Goal: Task Accomplishment & Management: Manage account settings

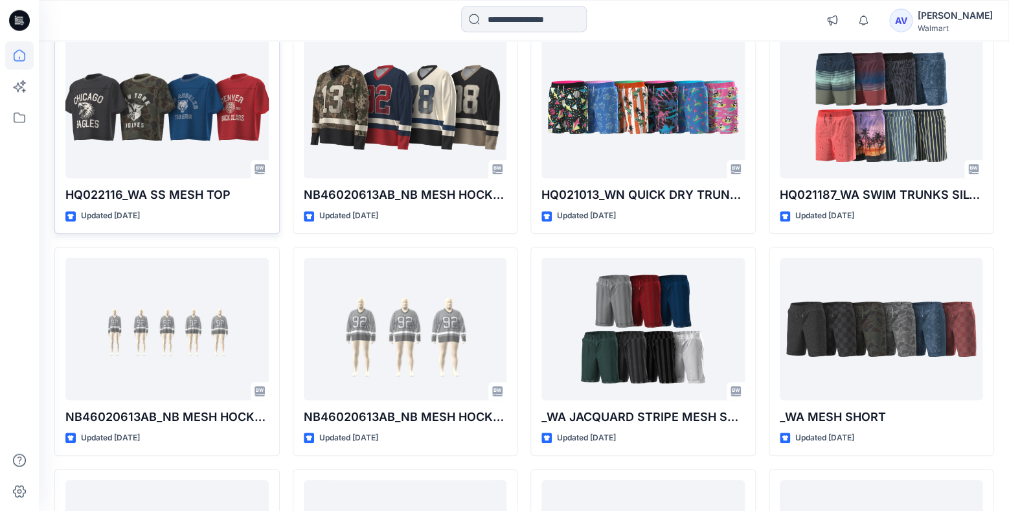
scroll to position [2151, 0]
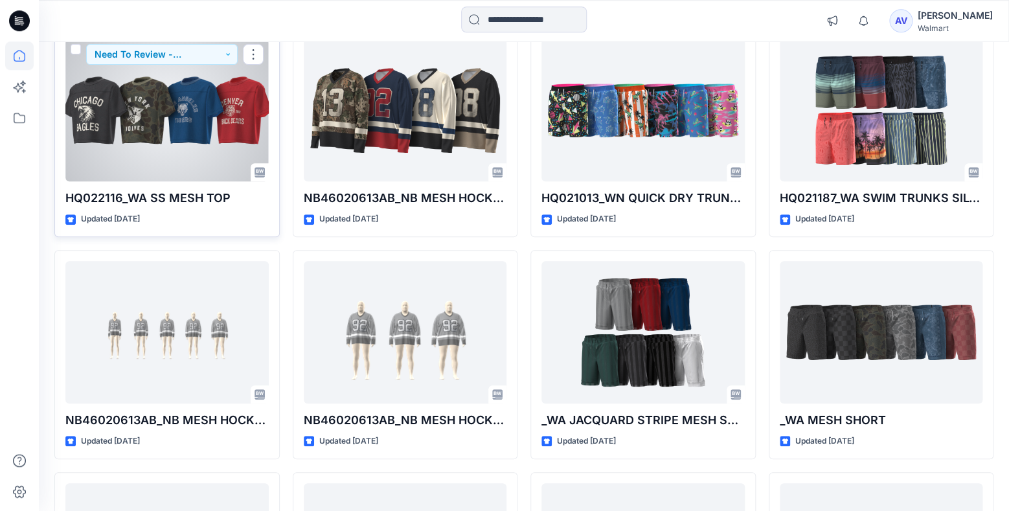
click at [165, 158] on div at bounding box center [166, 110] width 203 height 143
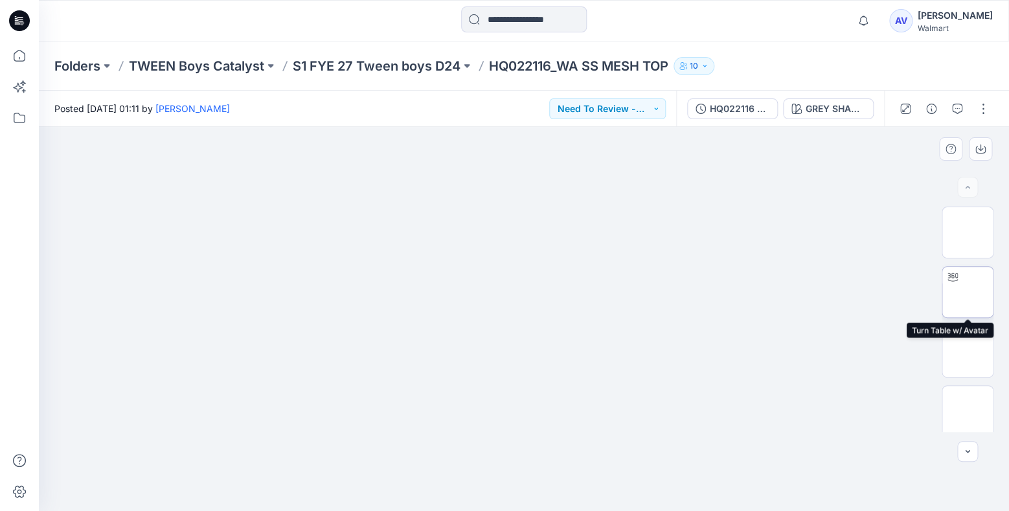
click at [663, 286] on div at bounding box center [953, 277] width 21 height 21
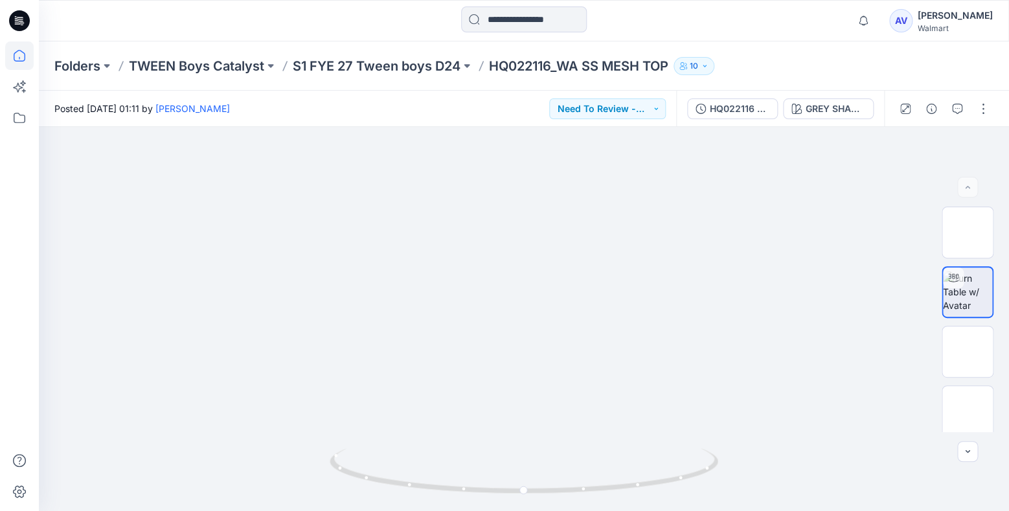
click at [29, 54] on icon at bounding box center [19, 55] width 29 height 29
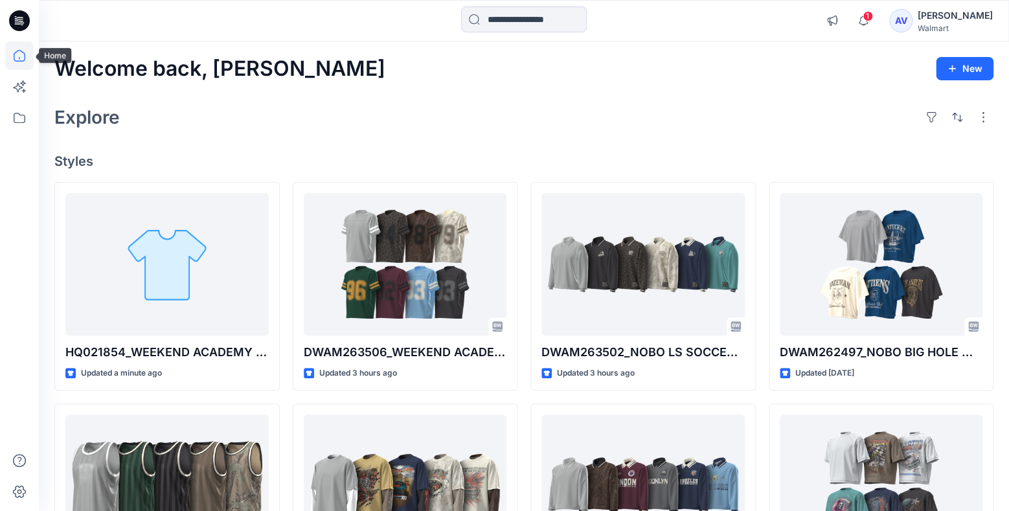
click at [28, 52] on icon at bounding box center [19, 55] width 29 height 29
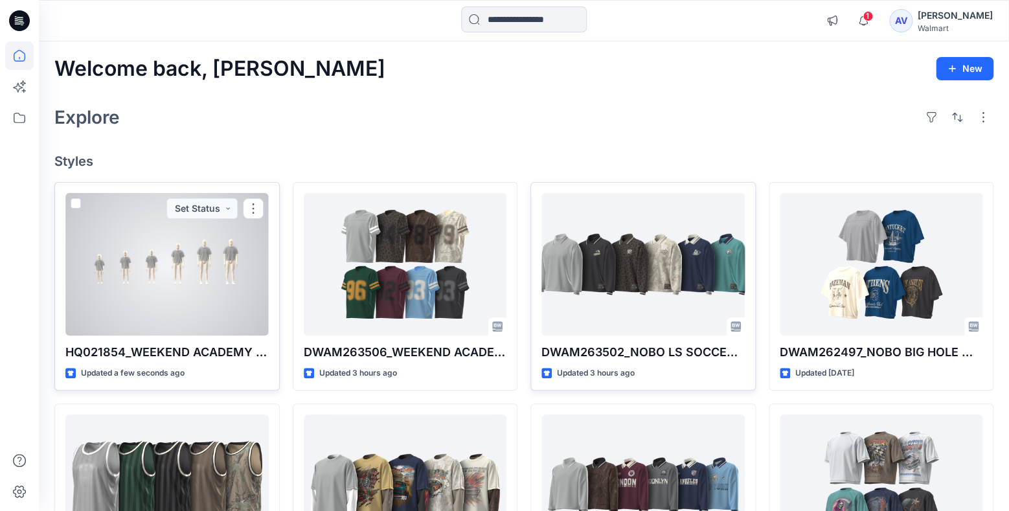
click at [222, 265] on div at bounding box center [166, 264] width 203 height 143
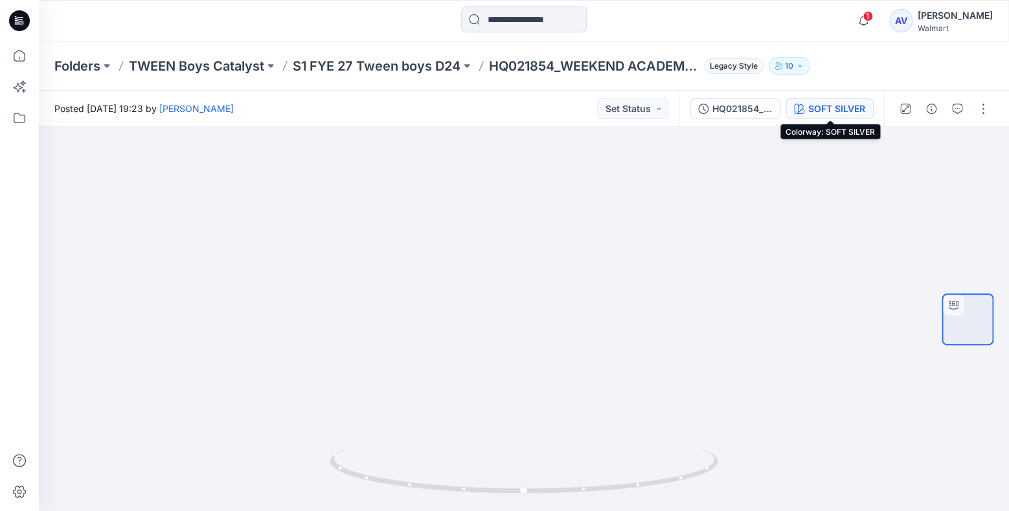
click at [800, 111] on icon "button" at bounding box center [799, 109] width 10 height 10
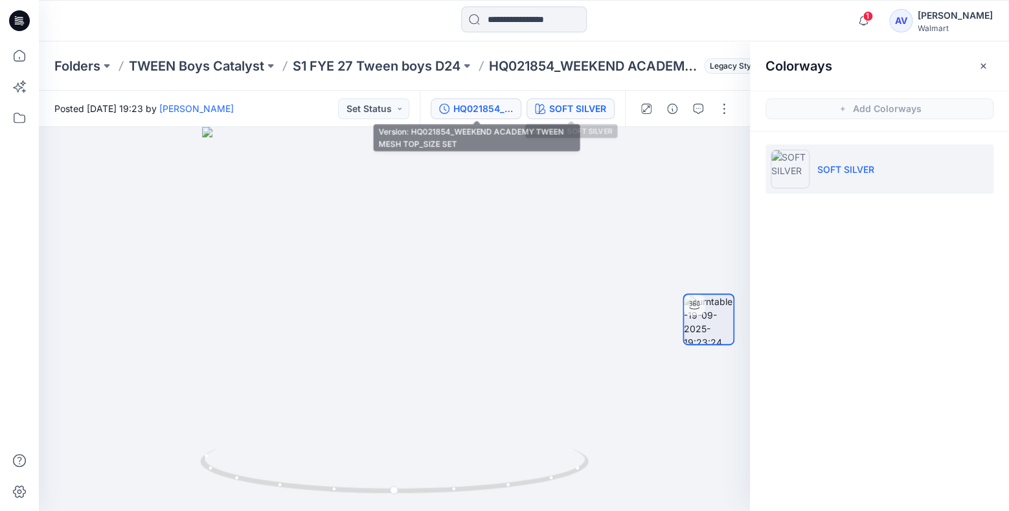
click at [496, 99] on button "HQ021854_WEEKEND ACADEMY TWEEN MESH TOP_SIZE SET" at bounding box center [476, 108] width 91 height 21
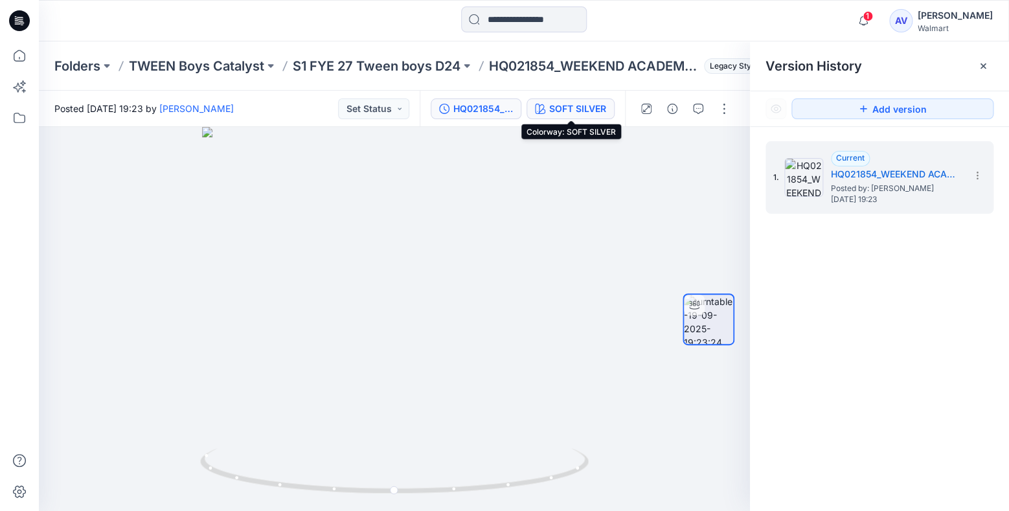
click at [580, 105] on div "SOFT SILVER" at bounding box center [577, 109] width 57 height 14
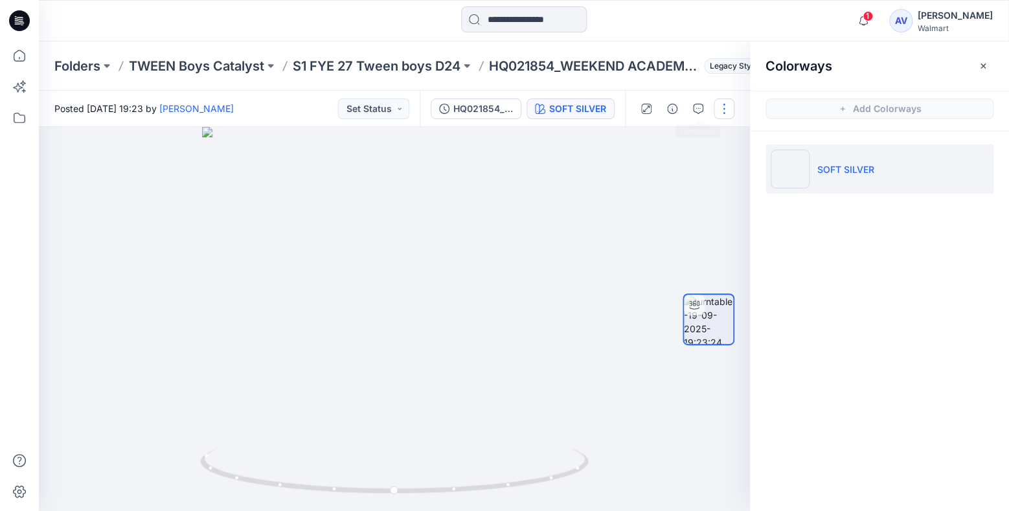
click at [722, 102] on button "button" at bounding box center [724, 108] width 21 height 21
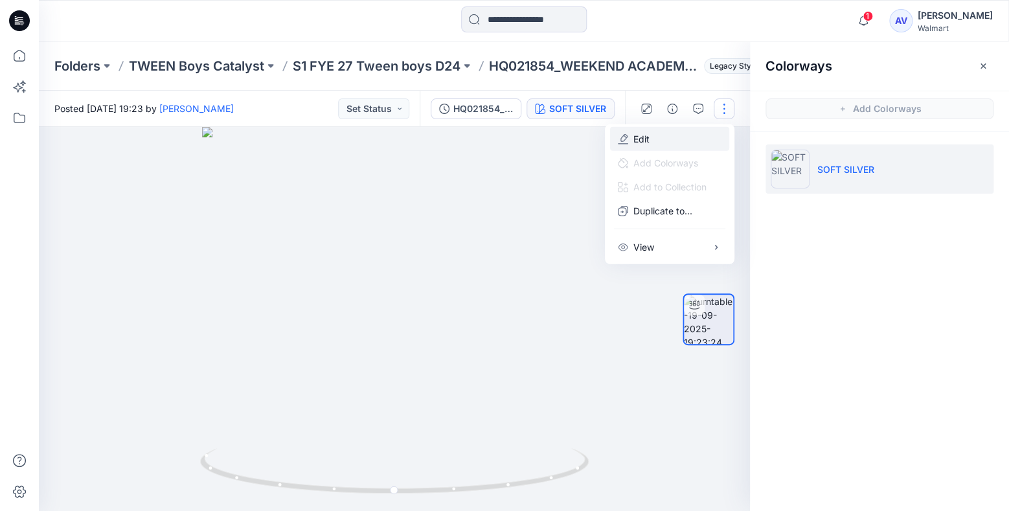
click at [669, 133] on button "Edit" at bounding box center [669, 139] width 119 height 24
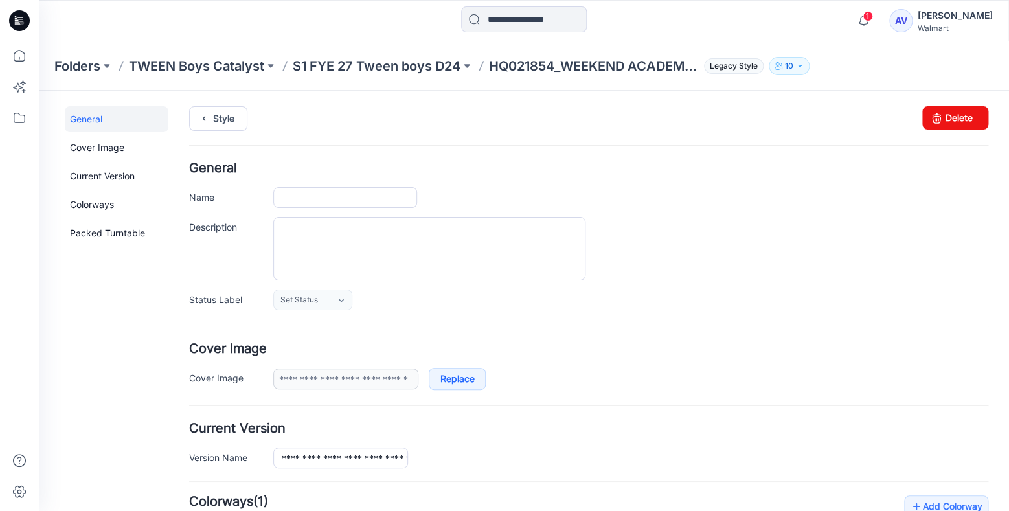
type input "**********"
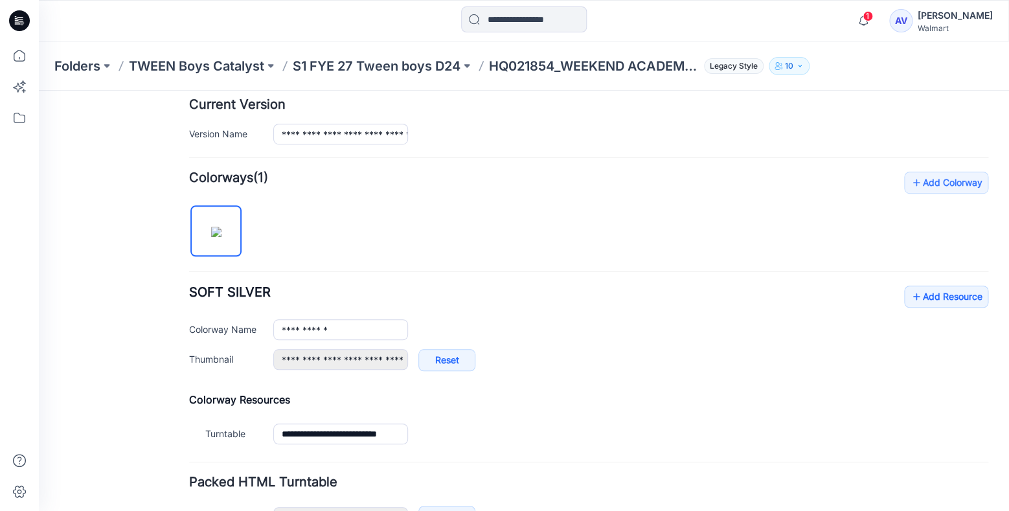
scroll to position [408, 0]
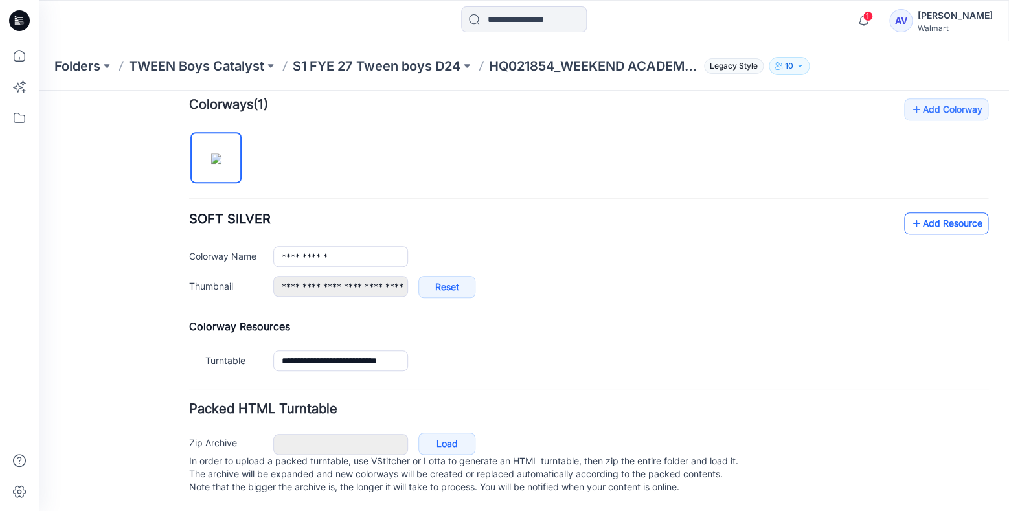
click at [932, 215] on link "Add Resource" at bounding box center [946, 223] width 84 height 22
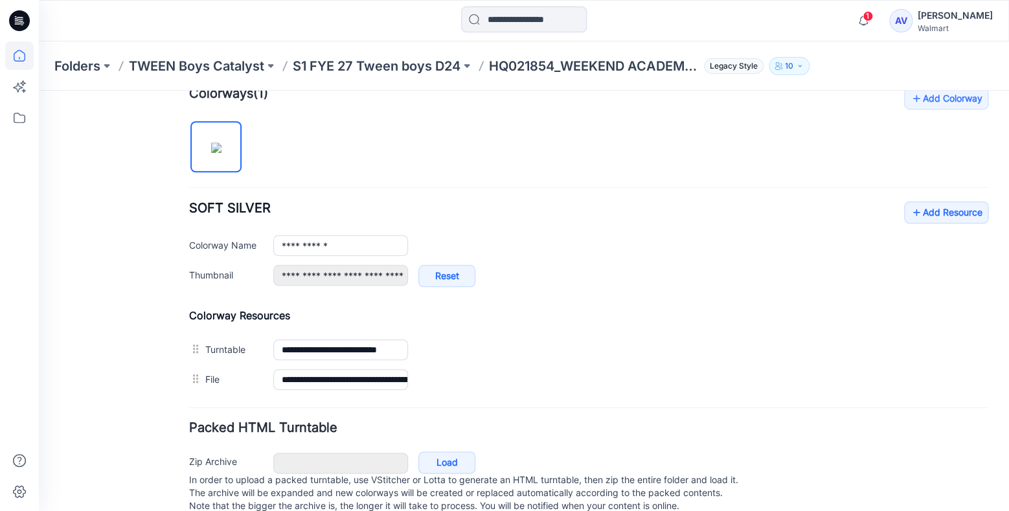
click at [12, 55] on icon at bounding box center [19, 55] width 29 height 29
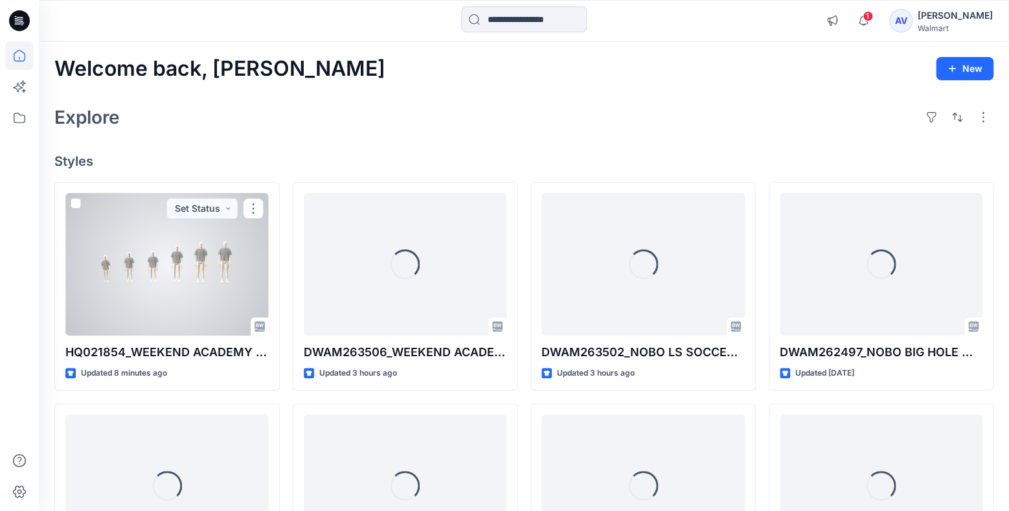
click at [220, 213] on button "Set Status" at bounding box center [201, 208] width 71 height 21
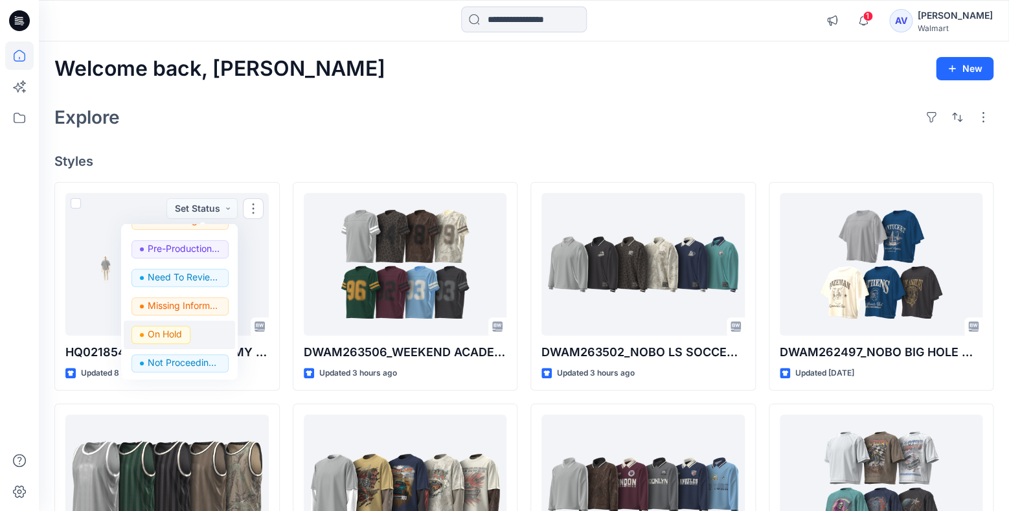
scroll to position [163, 0]
click at [366, 137] on div "Welcome back, [PERSON_NAME] New Explore Styles HQ021854_WEEKEND ACADEMY TWEEN M…" at bounding box center [524, 468] width 970 height 855
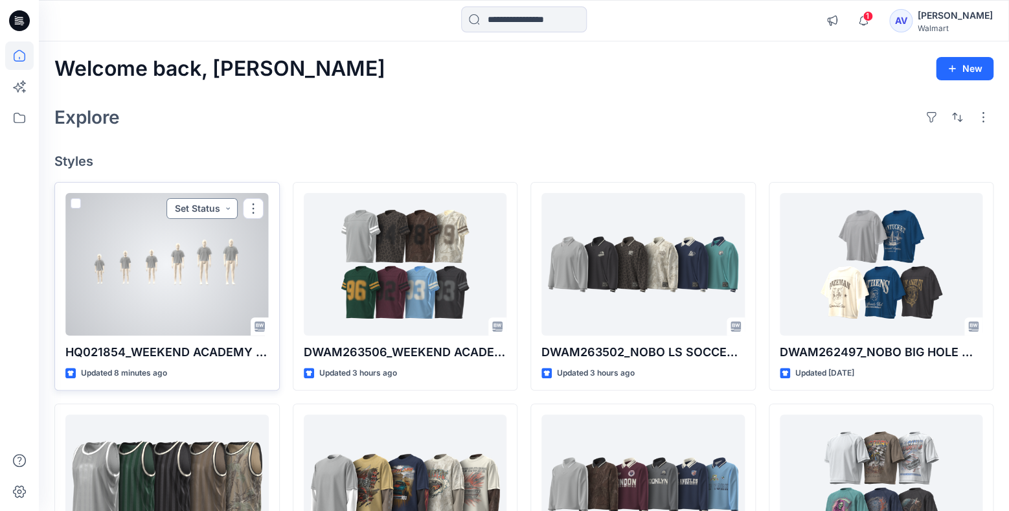
click at [226, 206] on button "Set Status" at bounding box center [201, 208] width 71 height 21
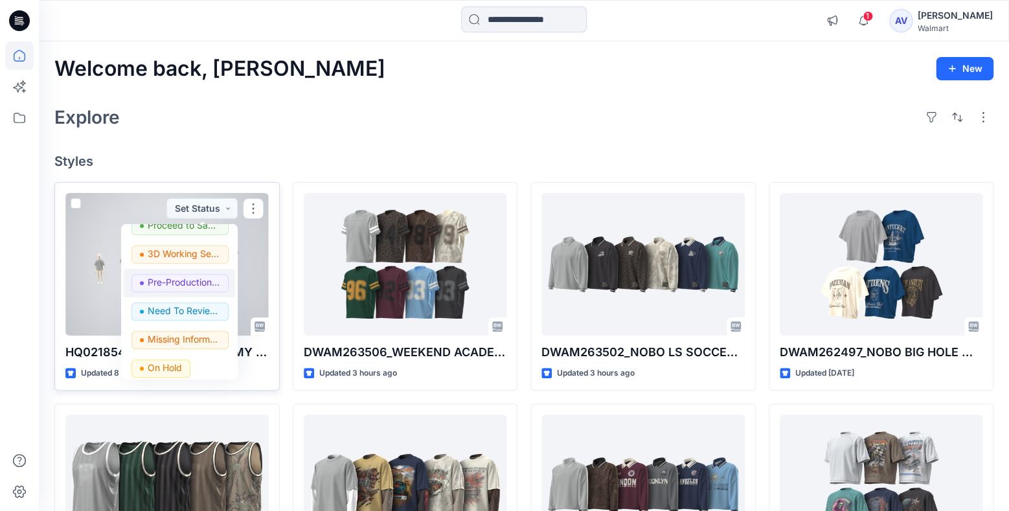
scroll to position [129, 0]
click at [196, 282] on p "Pre-Production Approved" at bounding box center [184, 282] width 73 height 17
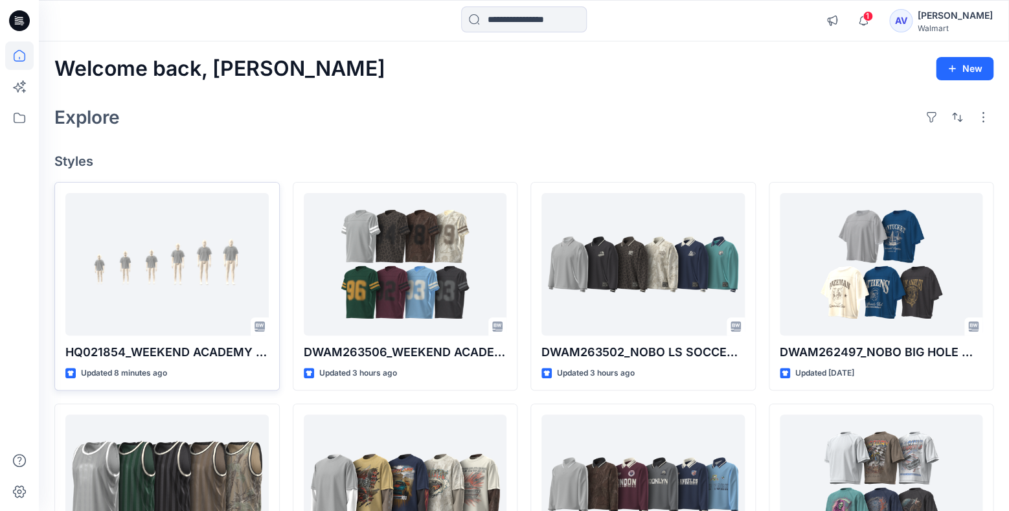
click at [284, 152] on div "Welcome back, [PERSON_NAME] New Explore Styles HQ021854_WEEKEND ACADEMY TWEEN M…" at bounding box center [524, 468] width 970 height 855
click at [873, 17] on span "1" at bounding box center [868, 16] width 10 height 10
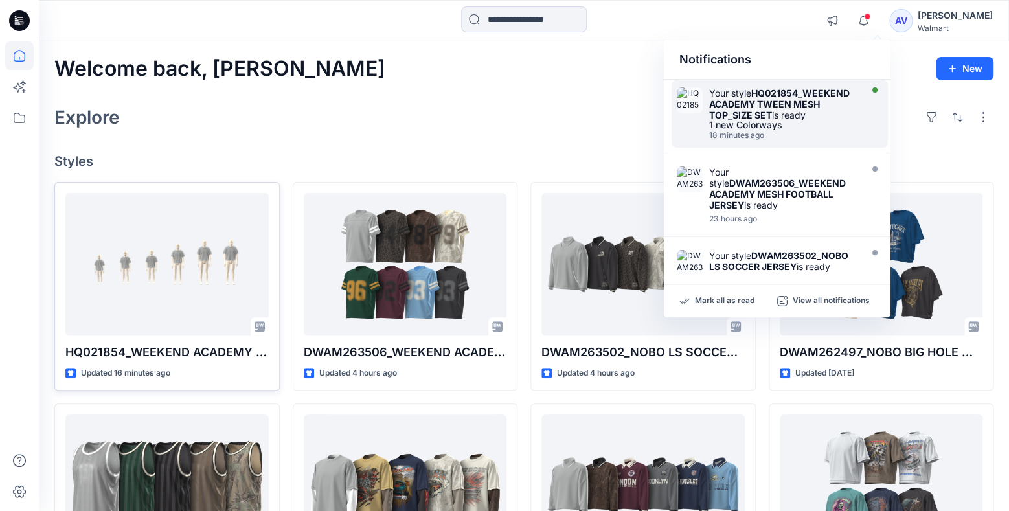
click at [750, 109] on strong "HQ021854_WEEKEND ACADEMY TWEEN MESH TOP_SIZE SET" at bounding box center [779, 103] width 141 height 33
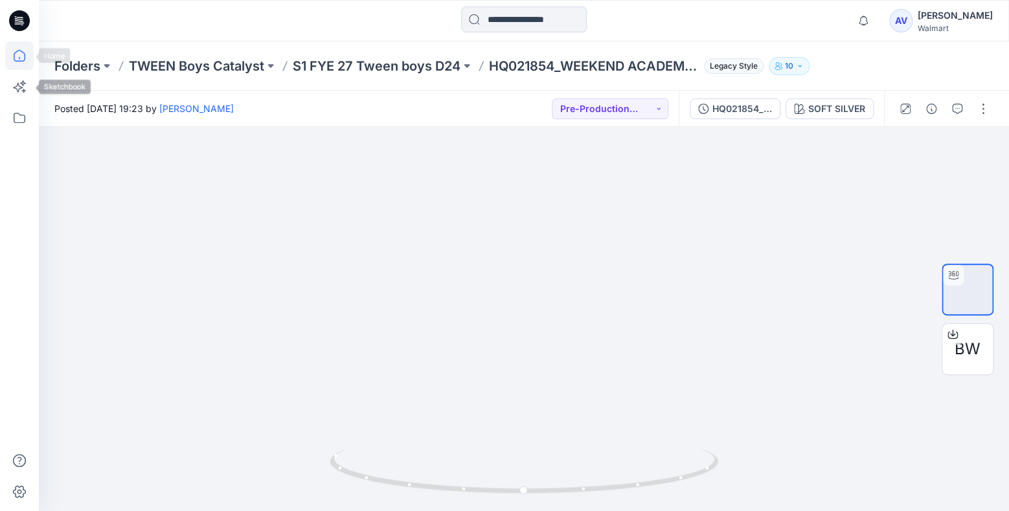
click at [18, 62] on icon at bounding box center [19, 55] width 29 height 29
